Goal: Navigation & Orientation: Find specific page/section

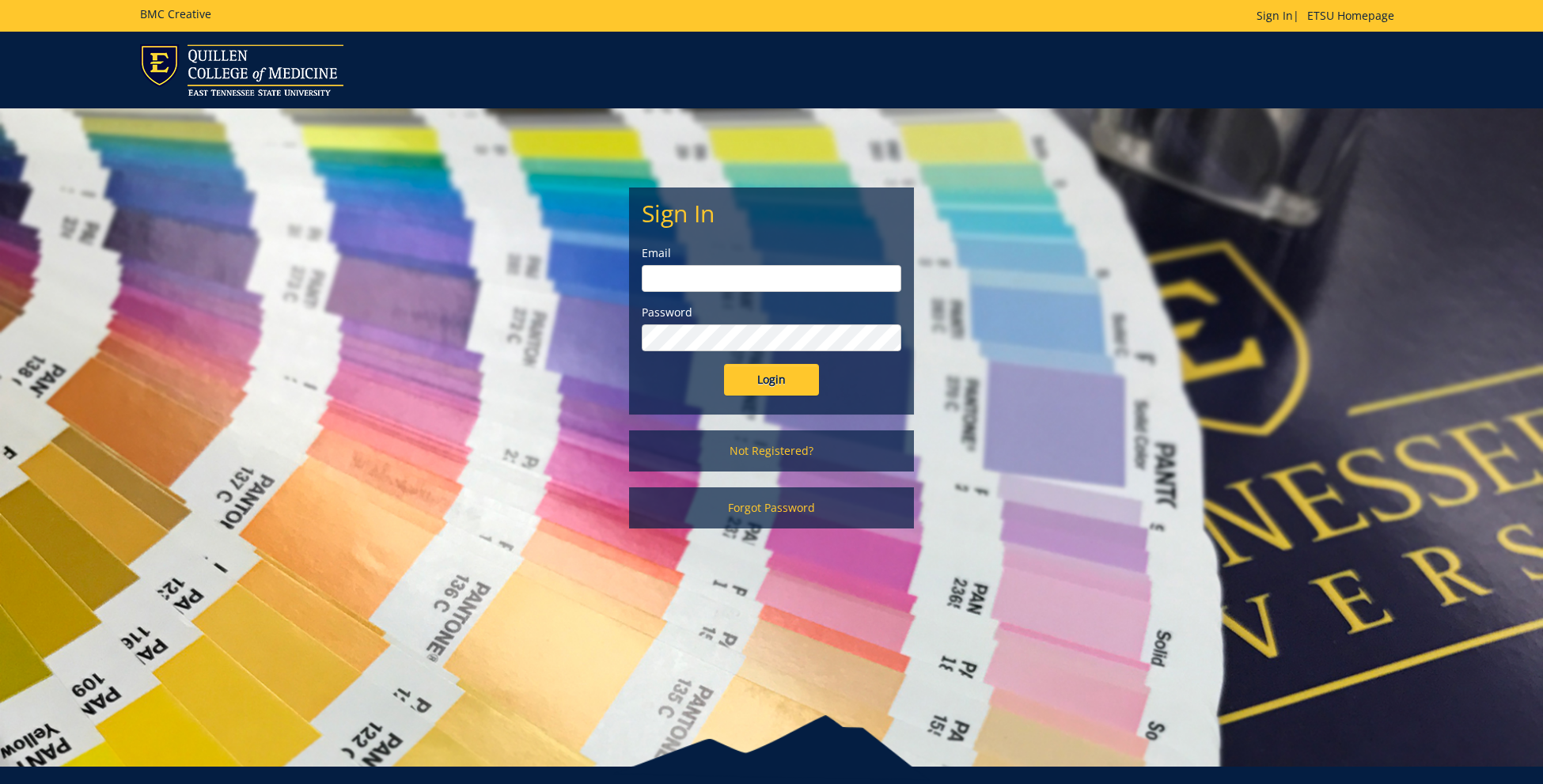
scroll to position [1, 0]
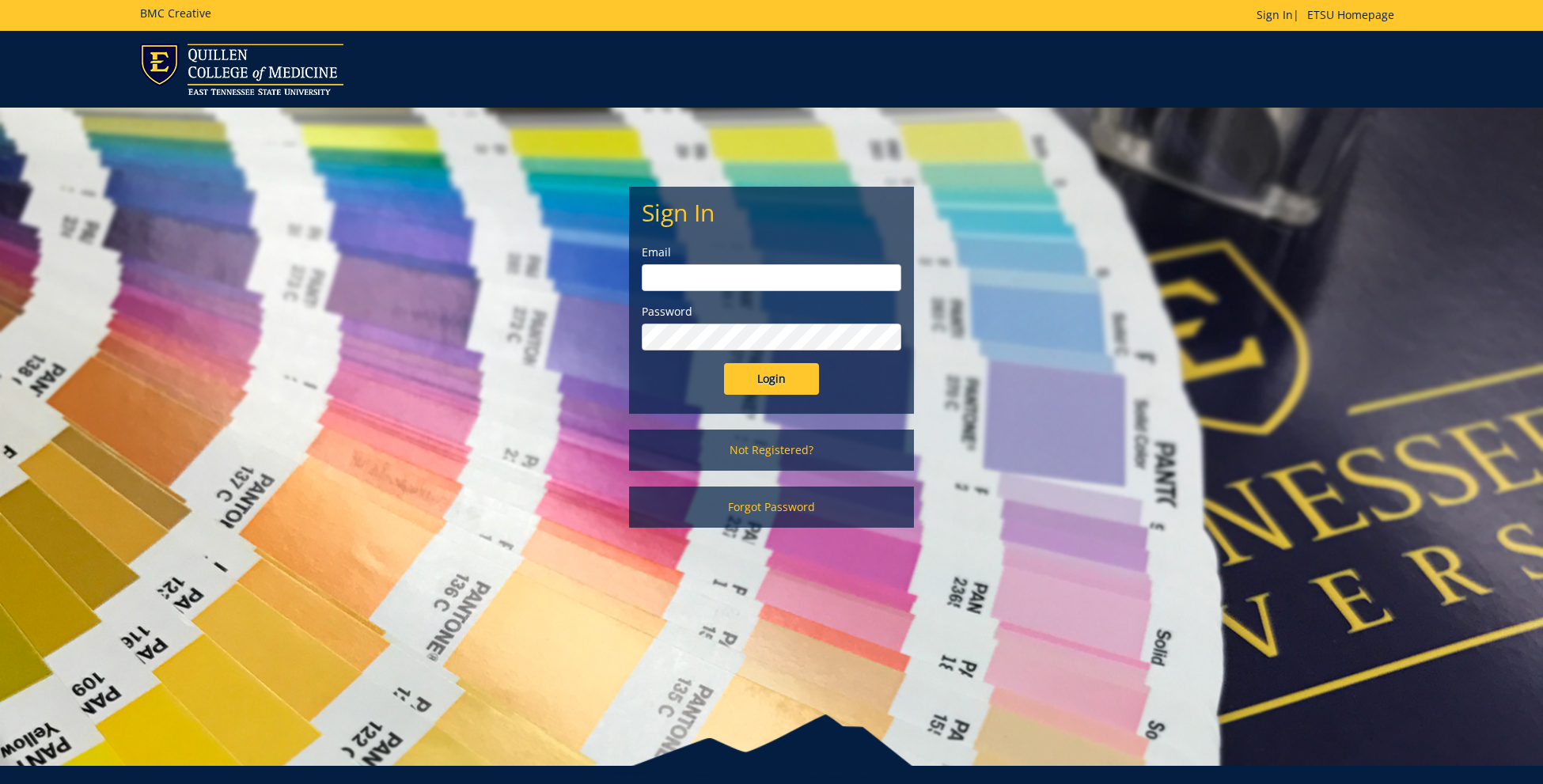
type input "[EMAIL_ADDRESS][DOMAIN_NAME]"
click at [729, 375] on input "Login" at bounding box center [771, 379] width 95 height 31
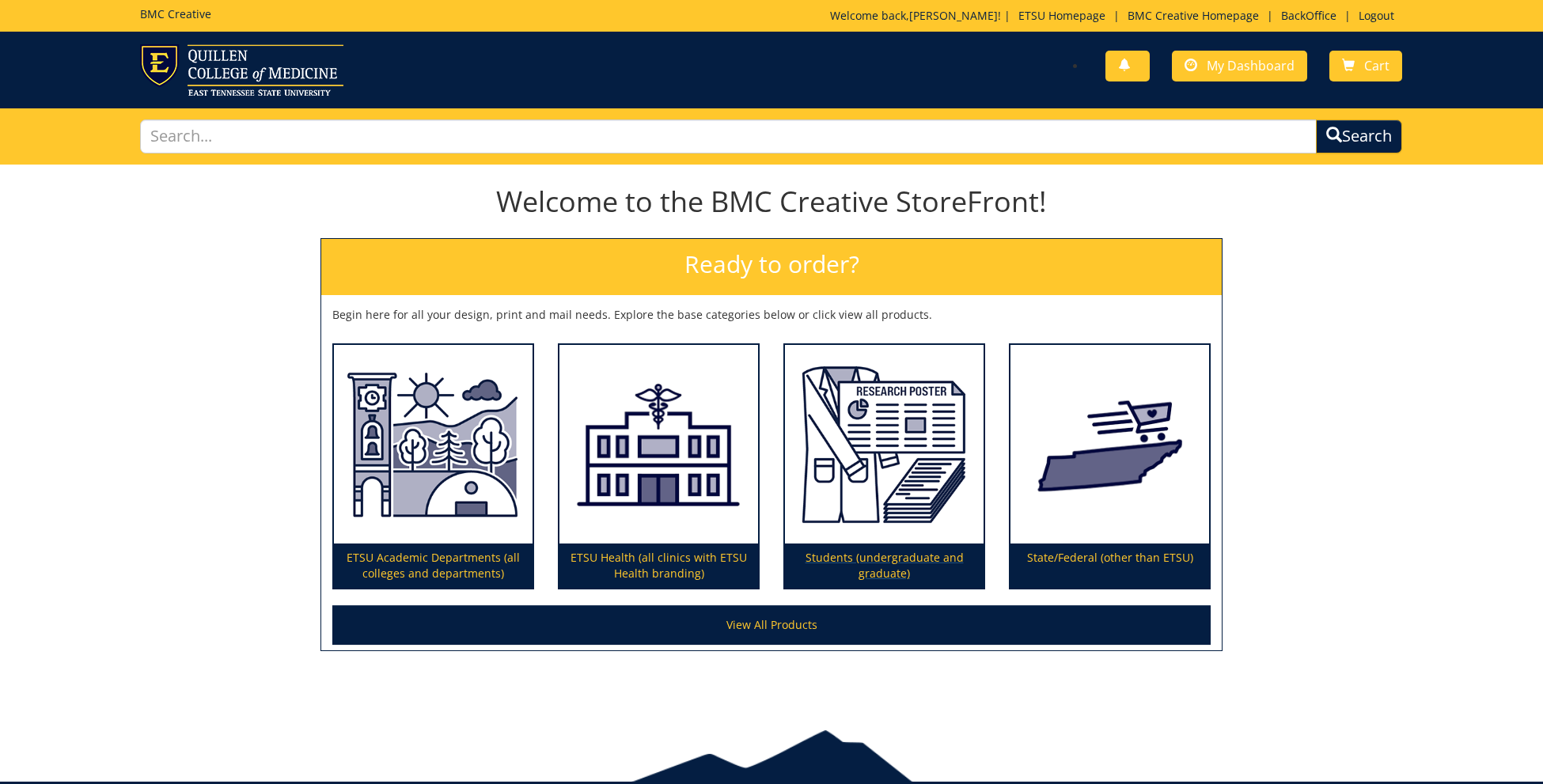
scroll to position [1, 0]
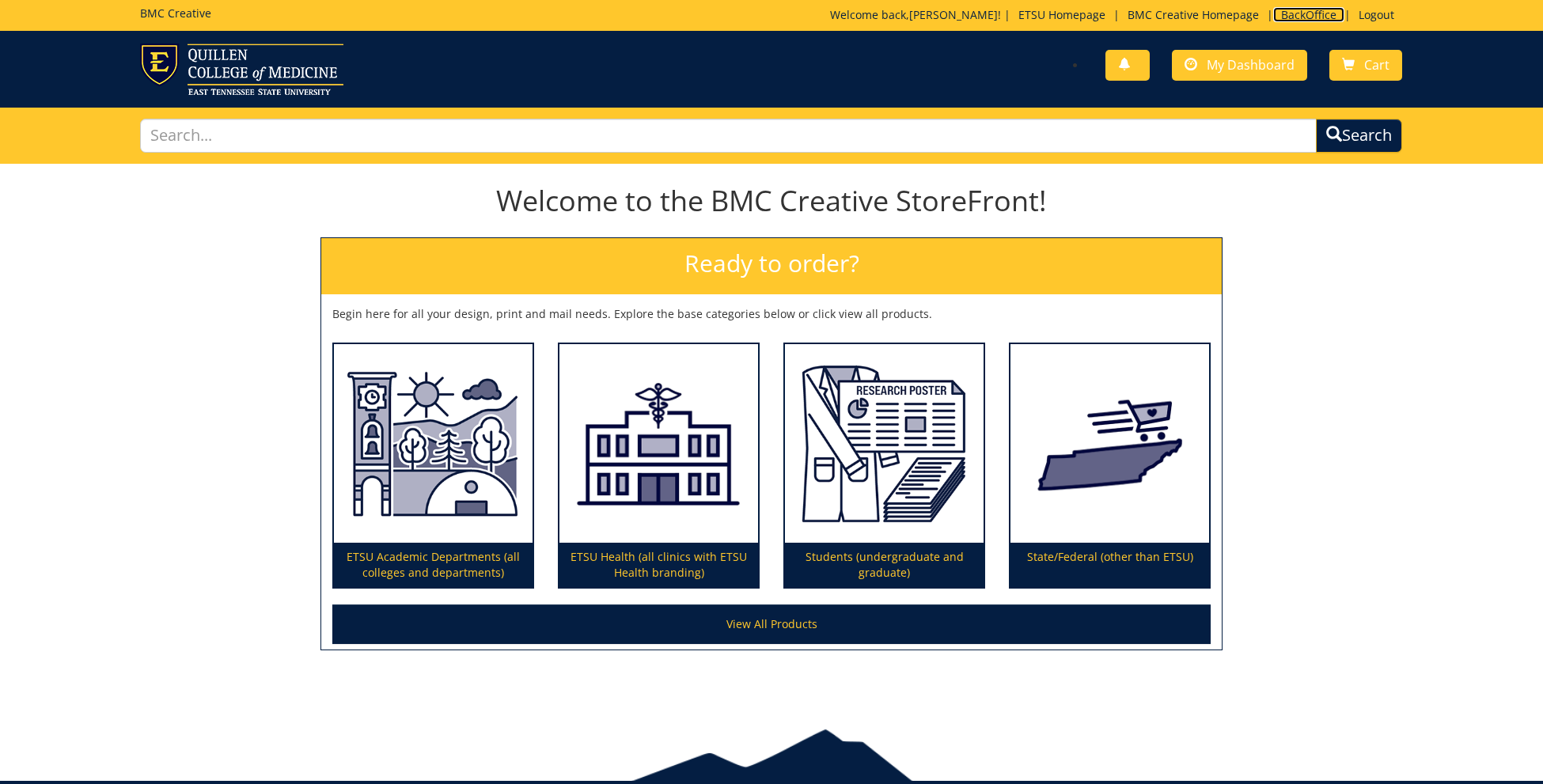
click at [1302, 19] on link "BackOffice" at bounding box center [1308, 15] width 71 height 15
